Goal: Task Accomplishment & Management: Manage account settings

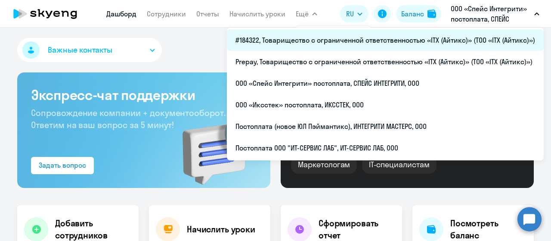
select select "30"
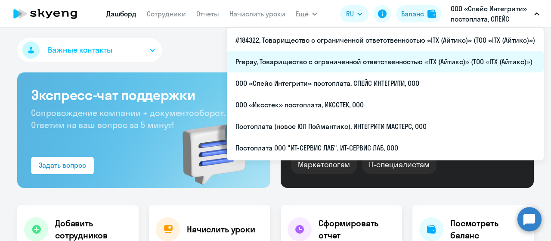
click at [417, 65] on li "Prepay, Товарищество с ограниченной ответственностью «ITX (Айтикс)» (ТОО «ITX (…" at bounding box center [385, 62] width 317 height 22
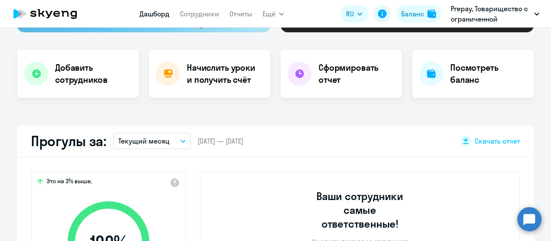
scroll to position [215, 0]
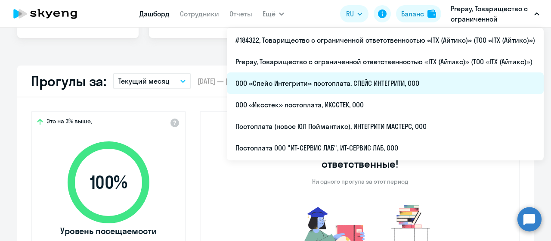
click at [418, 79] on li "ООО «Спейс Интегрити» постоплата, СПЕЙС ИНТЕГРИТИ, ООО" at bounding box center [385, 83] width 317 height 22
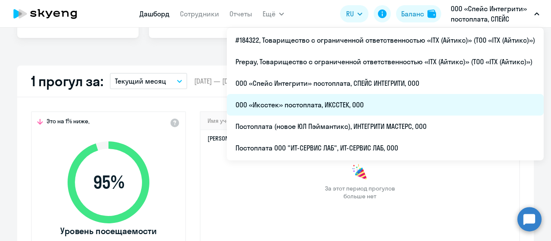
click at [409, 103] on li "ООО «Иксстек» постоплата, ИКССТЕК, ООО" at bounding box center [385, 105] width 317 height 22
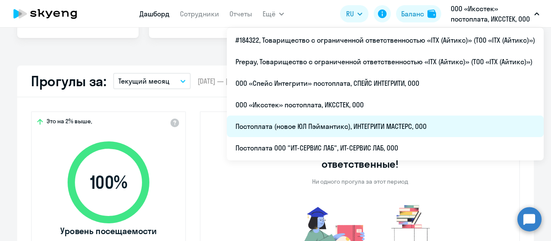
click at [433, 121] on li "Постоплата (новое ЮЛ Пэймантикс), ИНТЕГРИТИ МАСТЕРС, ООО" at bounding box center [385, 126] width 317 height 22
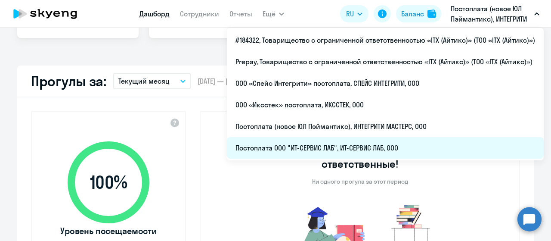
click at [396, 151] on li "Постоплата ООО "ИТ-СЕРВИС ЛАБ", ИТ-СЕРВИС ЛАБ, ООО" at bounding box center [385, 148] width 317 height 22
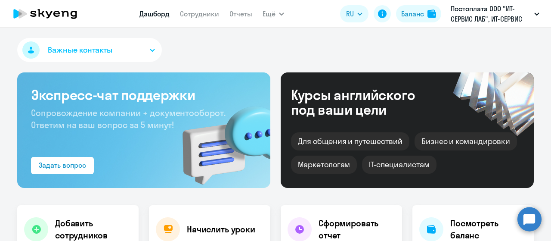
select select "30"
